Goal: Transaction & Acquisition: Purchase product/service

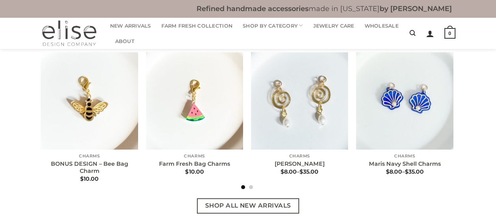
scroll to position [270, 0]
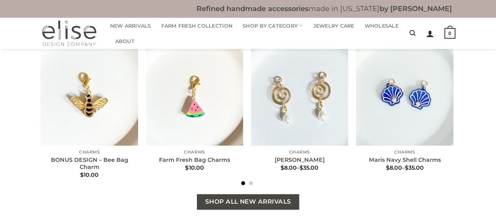
click at [246, 201] on span "Shop All New Arrivals" at bounding box center [248, 202] width 86 height 10
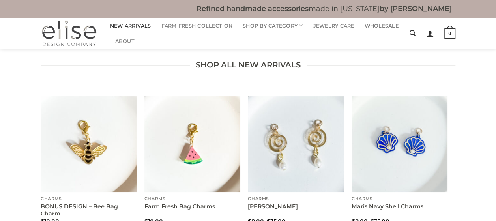
scroll to position [22, 0]
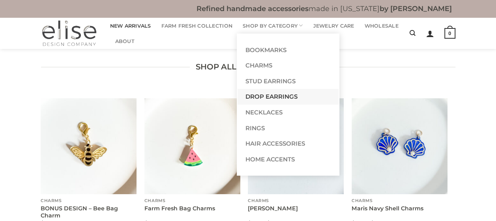
click at [265, 96] on link "Drop Earrings" at bounding box center [288, 97] width 101 height 16
